Goal: Information Seeking & Learning: Learn about a topic

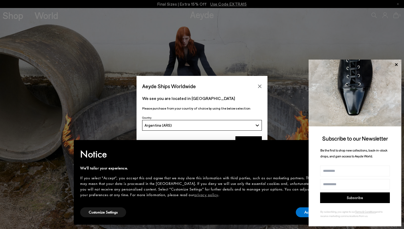
click at [201, 128] on button "Argentina (ARS)" at bounding box center [202, 125] width 120 height 11
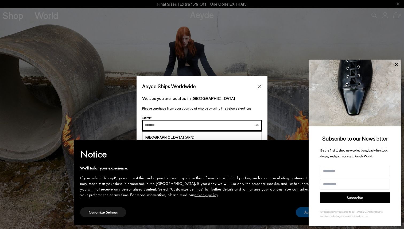
click at [305, 212] on button "Accept" at bounding box center [310, 213] width 28 height 10
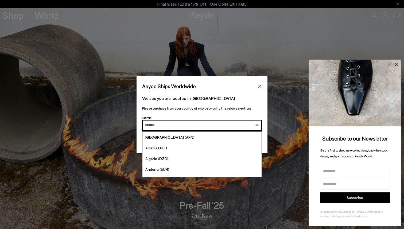
click at [395, 63] on icon at bounding box center [396, 64] width 7 height 7
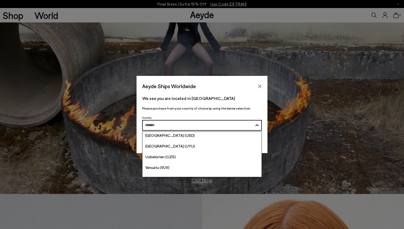
scroll to position [2097, 0]
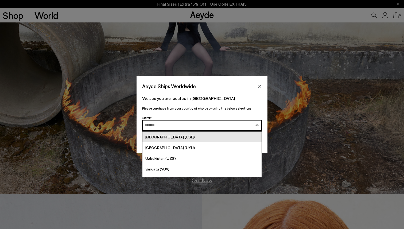
click at [165, 137] on span "[GEOGRAPHIC_DATA] (USD)" at bounding box center [170, 137] width 49 height 5
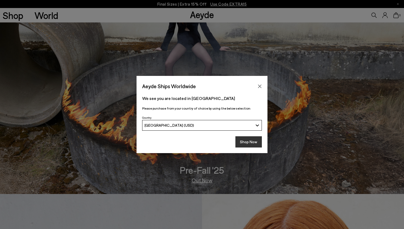
click at [249, 144] on button "Shop Now" at bounding box center [249, 141] width 26 height 11
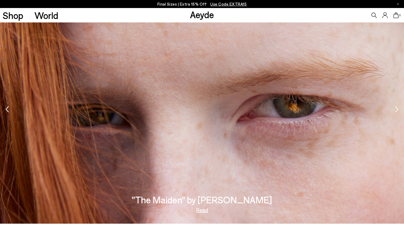
scroll to position [673, 0]
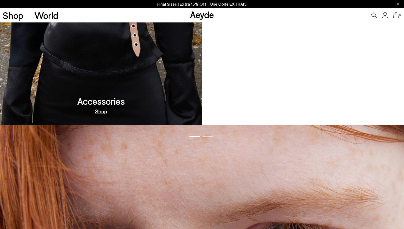
click at [292, 82] on video at bounding box center [303, 14] width 202 height 221
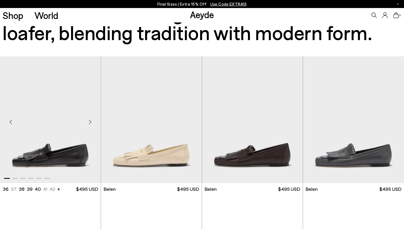
scroll to position [138, 0]
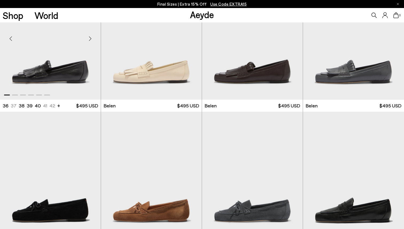
click at [83, 79] on img "1 / 6" at bounding box center [50, 36] width 101 height 127
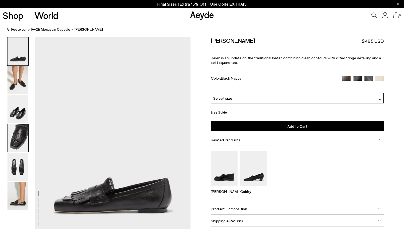
click at [21, 129] on img at bounding box center [17, 138] width 21 height 28
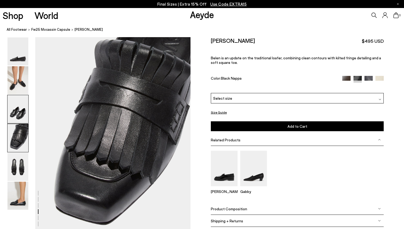
click at [17, 105] on img at bounding box center [17, 109] width 21 height 28
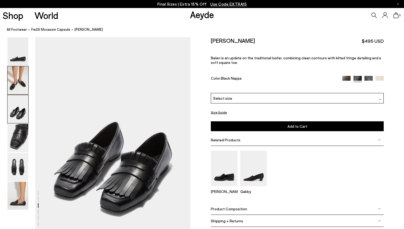
click at [14, 89] on img at bounding box center [17, 80] width 21 height 28
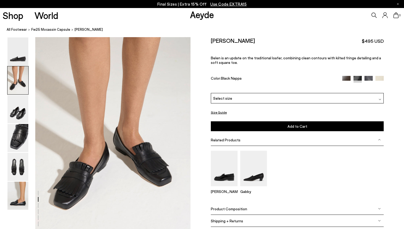
scroll to position [209, 0]
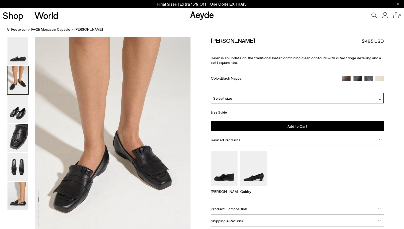
click at [14, 32] on link "All Footwear" at bounding box center [17, 30] width 20 height 6
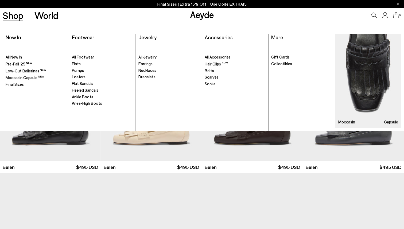
click at [24, 85] on link "Final Sizes" at bounding box center [36, 84] width 61 height 5
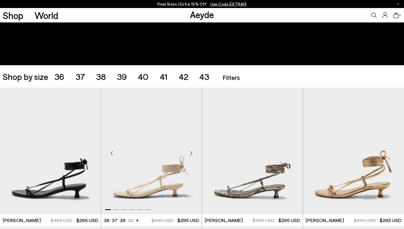
scroll to position [113, 0]
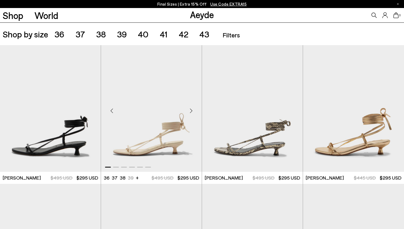
click at [189, 113] on div "Next slide" at bounding box center [191, 111] width 16 height 16
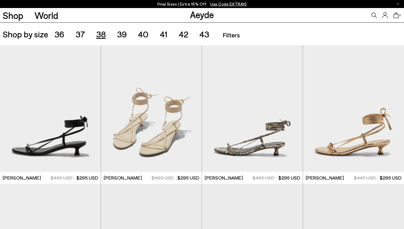
click at [98, 36] on span "38" at bounding box center [101, 34] width 10 height 10
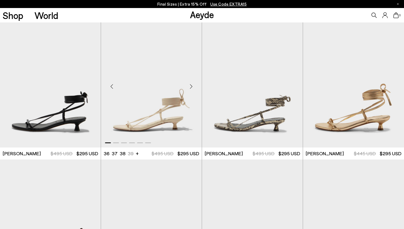
scroll to position [255, 0]
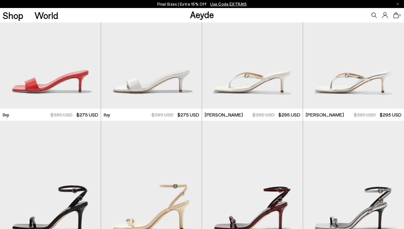
scroll to position [611, 0]
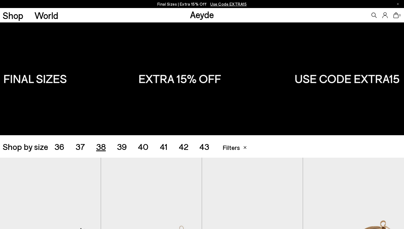
click at [81, 147] on span "37" at bounding box center [80, 146] width 9 height 10
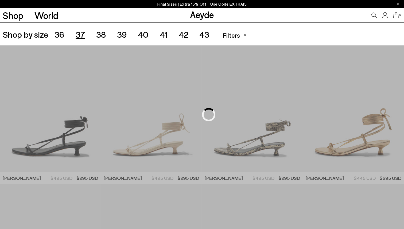
scroll to position [113, 0]
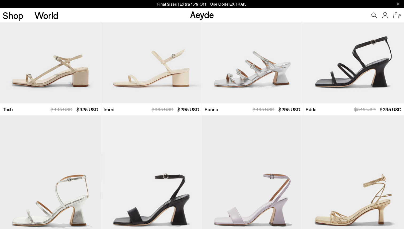
scroll to position [701, 0]
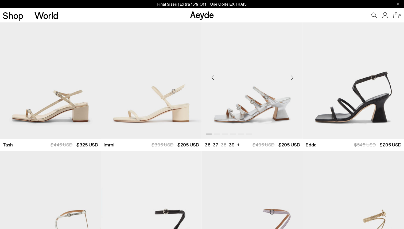
click at [289, 80] on div "Next slide" at bounding box center [292, 78] width 16 height 16
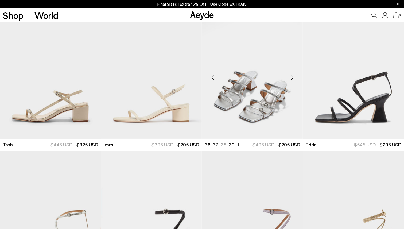
click at [290, 80] on div "Next slide" at bounding box center [292, 78] width 16 height 16
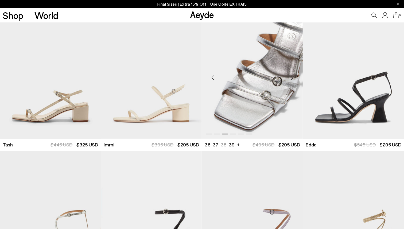
click at [290, 80] on div "Next slide" at bounding box center [292, 78] width 16 height 16
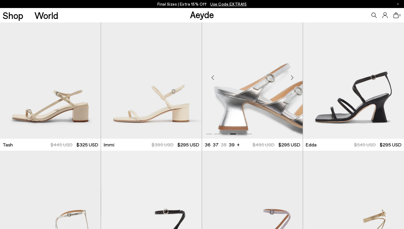
click at [290, 80] on div "Next slide" at bounding box center [292, 78] width 16 height 16
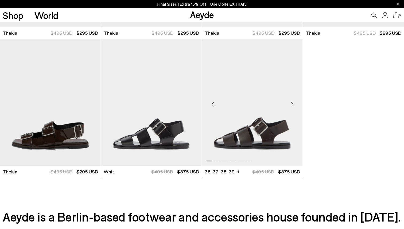
scroll to position [1365, 0]
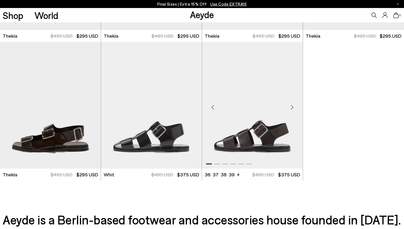
click at [293, 108] on div "Next slide" at bounding box center [292, 107] width 16 height 16
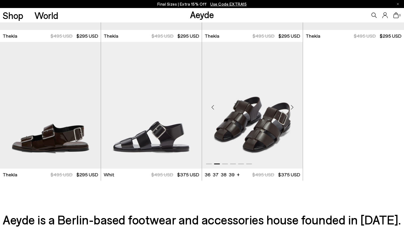
click at [293, 108] on div "Next slide" at bounding box center [292, 107] width 16 height 16
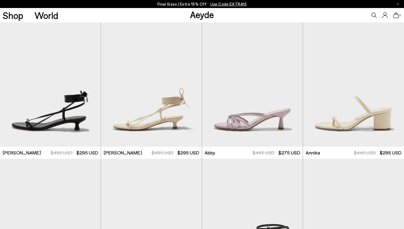
scroll to position [0, 0]
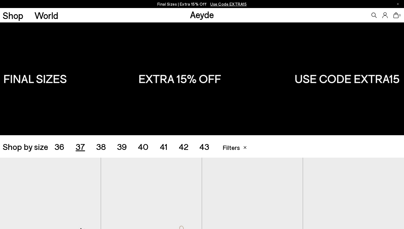
click at [244, 146] on icon at bounding box center [245, 147] width 3 height 3
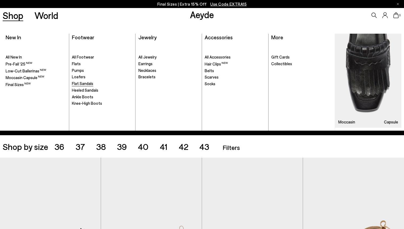
click at [79, 85] on span "Flat Sandals" at bounding box center [82, 83] width 21 height 5
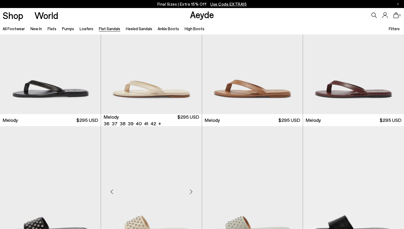
scroll to position [215, 0]
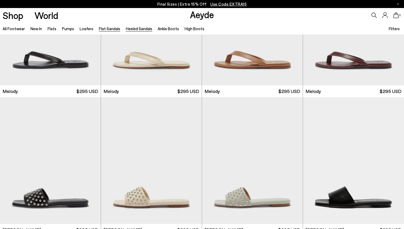
click at [132, 31] on link "Heeled Sandals" at bounding box center [139, 28] width 26 height 5
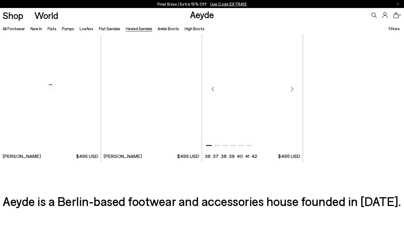
scroll to position [1237, 0]
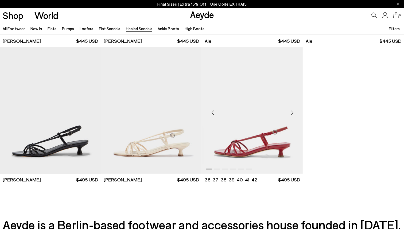
click at [293, 114] on div "Next slide" at bounding box center [292, 113] width 16 height 16
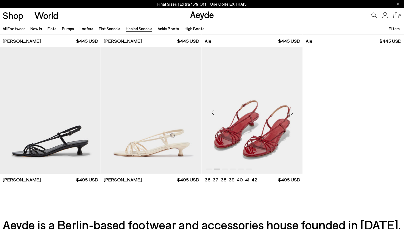
click at [293, 113] on div "Next slide" at bounding box center [292, 113] width 16 height 16
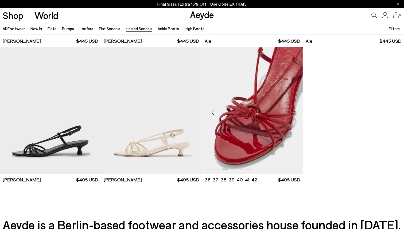
click at [292, 113] on div "Next slide" at bounding box center [292, 113] width 16 height 16
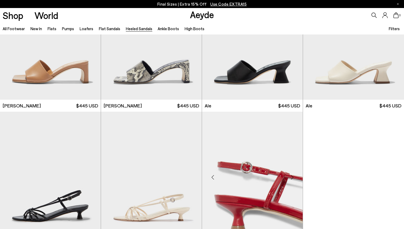
scroll to position [1130, 0]
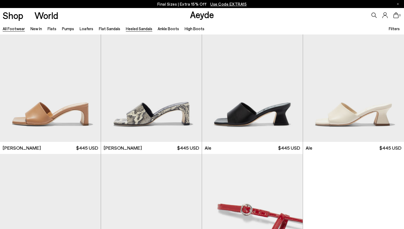
click at [21, 28] on link "All Footwear" at bounding box center [14, 28] width 22 height 5
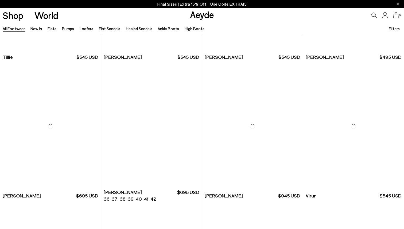
scroll to position [1674, 0]
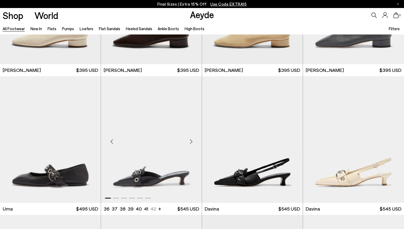
scroll to position [3055, 0]
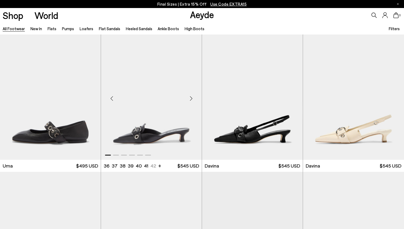
click at [190, 95] on div "Next slide" at bounding box center [191, 99] width 16 height 16
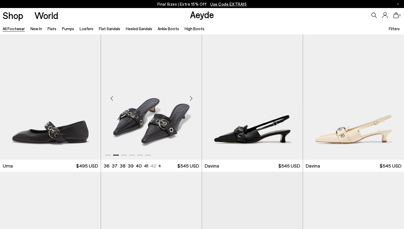
click at [191, 101] on div "Next slide" at bounding box center [191, 99] width 16 height 16
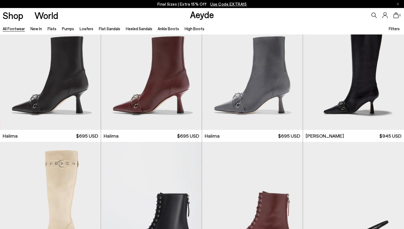
scroll to position [3451, 0]
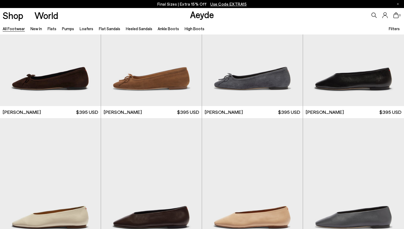
scroll to position [5205, 0]
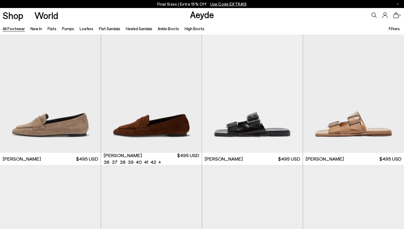
scroll to position [5742, 0]
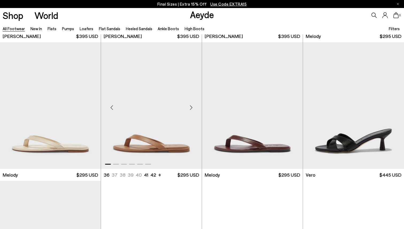
scroll to position [6601, 0]
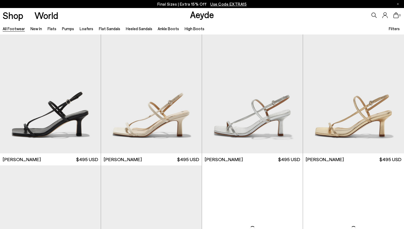
scroll to position [7216, 0]
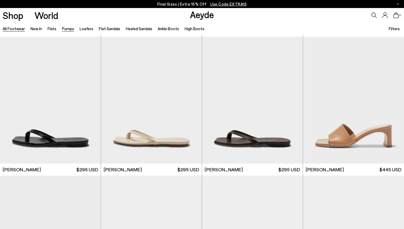
click at [64, 28] on link "Pumps" at bounding box center [68, 28] width 12 height 5
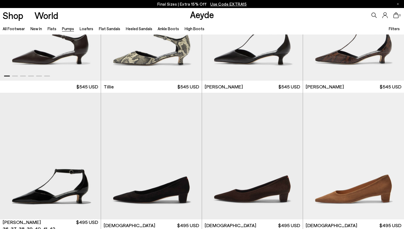
scroll to position [431, 0]
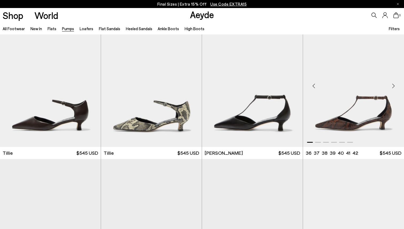
click at [391, 86] on div "Next slide" at bounding box center [394, 86] width 16 height 16
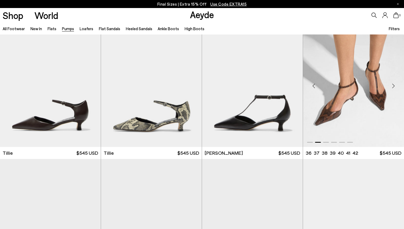
click at [391, 86] on div "Next slide" at bounding box center [394, 86] width 16 height 16
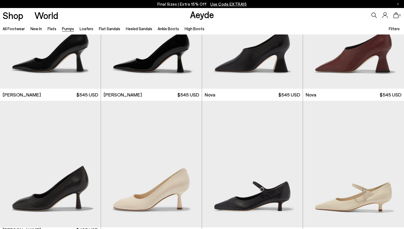
scroll to position [2080, 0]
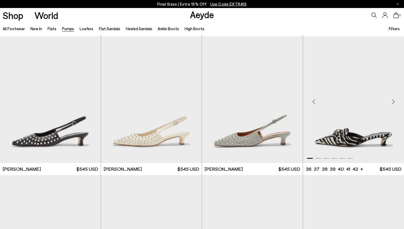
click at [392, 104] on div "Next slide" at bounding box center [394, 102] width 16 height 16
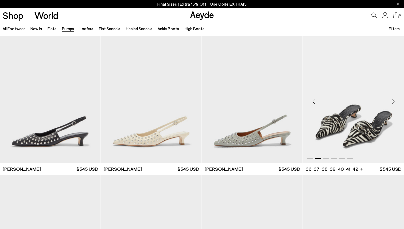
click at [392, 104] on div "Next slide" at bounding box center [394, 102] width 16 height 16
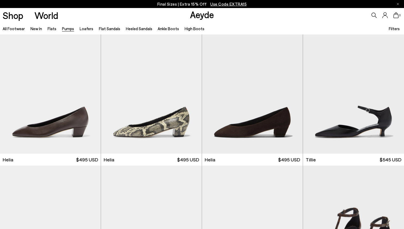
scroll to position [0, 0]
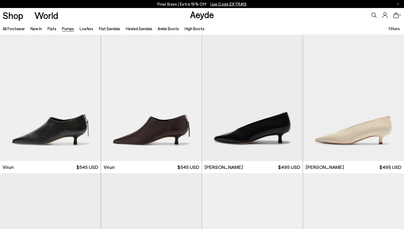
click at [374, 14] on icon at bounding box center [374, 15] width 5 height 5
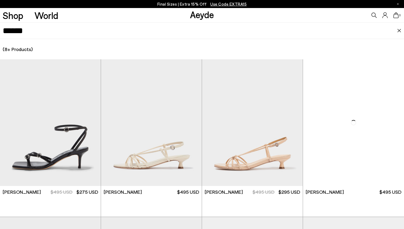
type input "******"
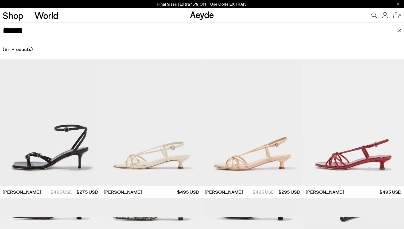
click at [16, 48] on div "(8+ Products) (0 Collections) (0 Pages) (0 Suggestions)" at bounding box center [202, 49] width 404 height 20
click at [35, 30] on input "******" at bounding box center [200, 31] width 395 height 16
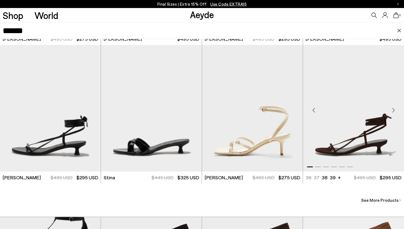
scroll to position [451, 0]
click at [372, 199] on span "See More Products" at bounding box center [380, 200] width 37 height 6
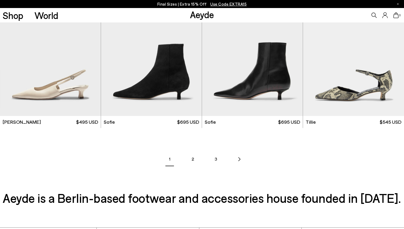
scroll to position [767, 0]
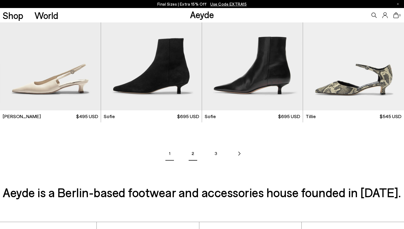
click at [192, 155] on link "2" at bounding box center [192, 153] width 19 height 19
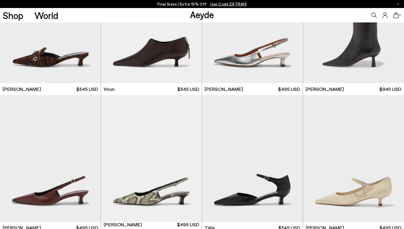
scroll to position [506, 0]
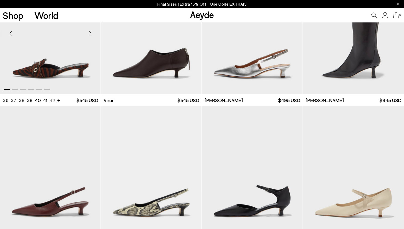
click at [90, 36] on div "Next slide" at bounding box center [90, 33] width 16 height 16
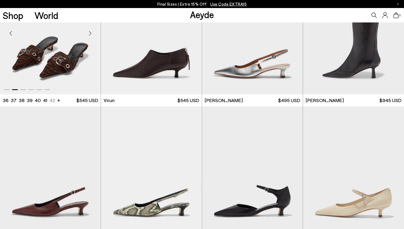
click at [90, 36] on div "Next slide" at bounding box center [90, 33] width 16 height 16
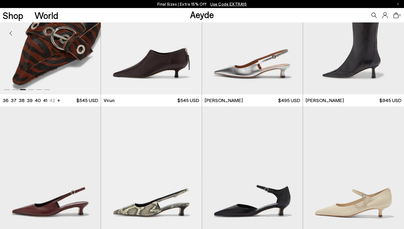
click at [90, 36] on div "Next slide" at bounding box center [90, 33] width 16 height 16
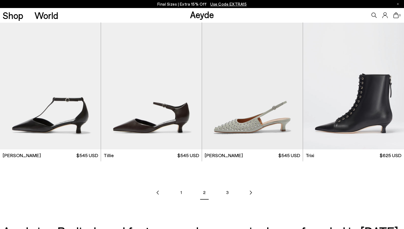
scroll to position [821, 0]
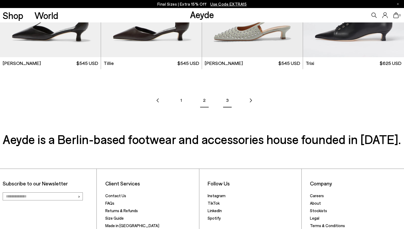
click at [224, 101] on link "3" at bounding box center [227, 100] width 19 height 19
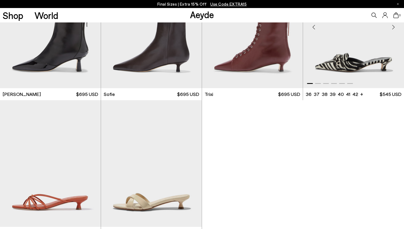
scroll to position [172, 0]
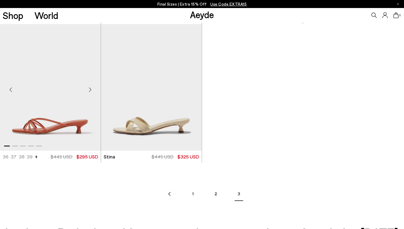
click at [90, 89] on div "Next slide" at bounding box center [90, 90] width 16 height 16
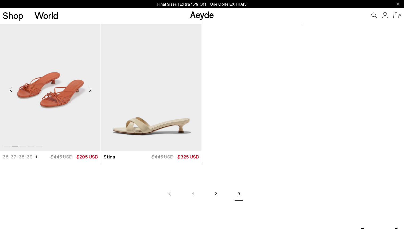
click at [90, 89] on div "Next slide" at bounding box center [90, 90] width 16 height 16
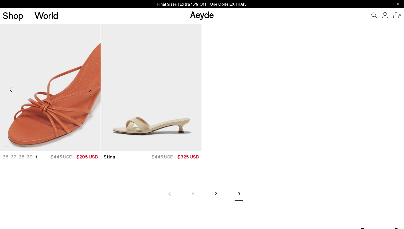
click at [90, 89] on div "Next slide" at bounding box center [90, 90] width 16 height 16
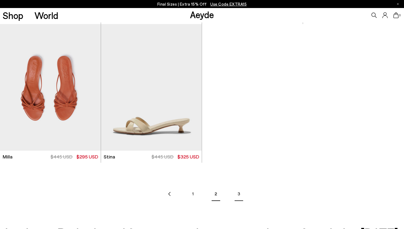
click at [219, 196] on link "2" at bounding box center [216, 193] width 19 height 19
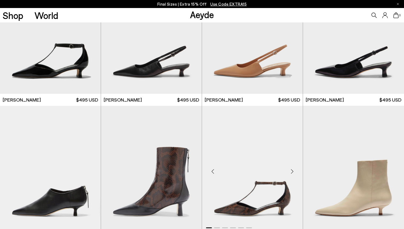
scroll to position [171, 0]
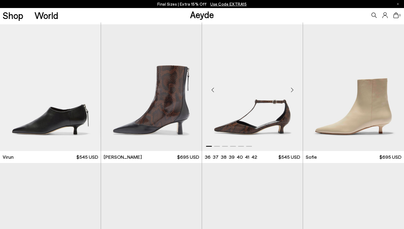
click at [289, 94] on div "Next slide" at bounding box center [292, 90] width 16 height 16
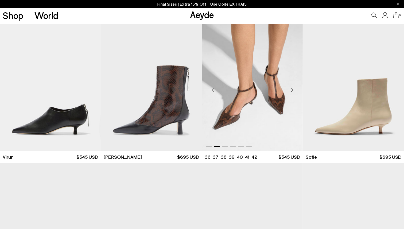
click at [289, 94] on div "Next slide" at bounding box center [292, 90] width 16 height 16
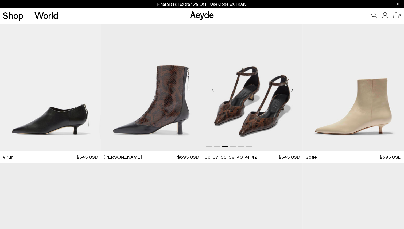
click at [289, 94] on div "Next slide" at bounding box center [292, 90] width 16 height 16
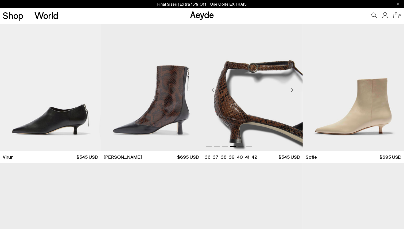
click at [289, 94] on div "Next slide" at bounding box center [292, 90] width 16 height 16
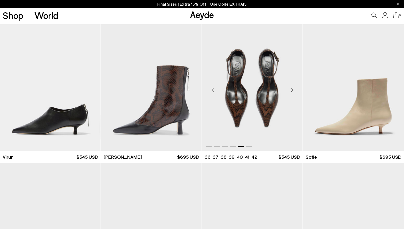
click at [289, 94] on div "Next slide" at bounding box center [292, 90] width 16 height 16
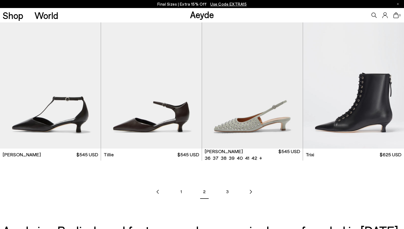
scroll to position [766, 0]
